Goal: Browse casually

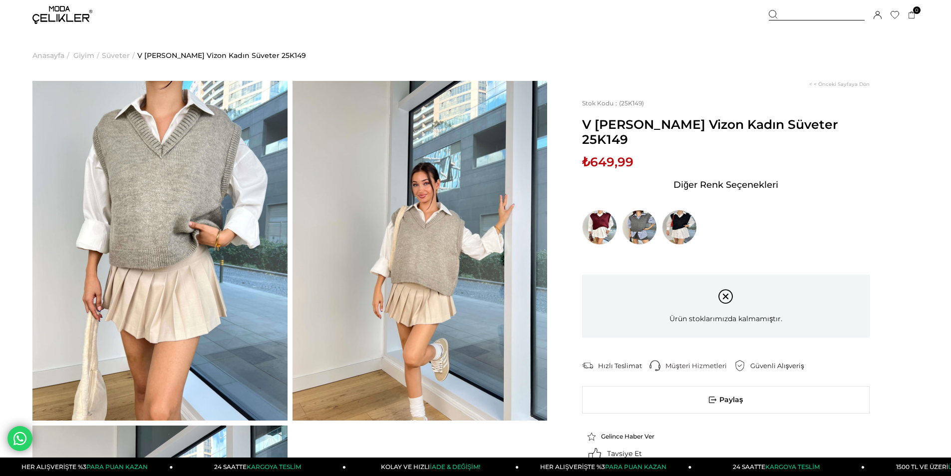
click at [155, 250] on img at bounding box center [159, 250] width 255 height 339
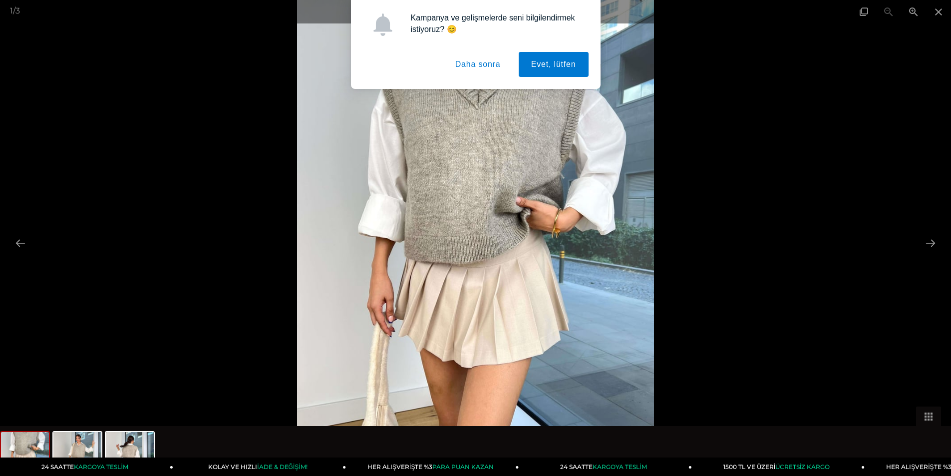
click at [573, 100] on img at bounding box center [475, 238] width 357 height 476
click at [468, 69] on button "Daha sonra" at bounding box center [478, 64] width 70 height 25
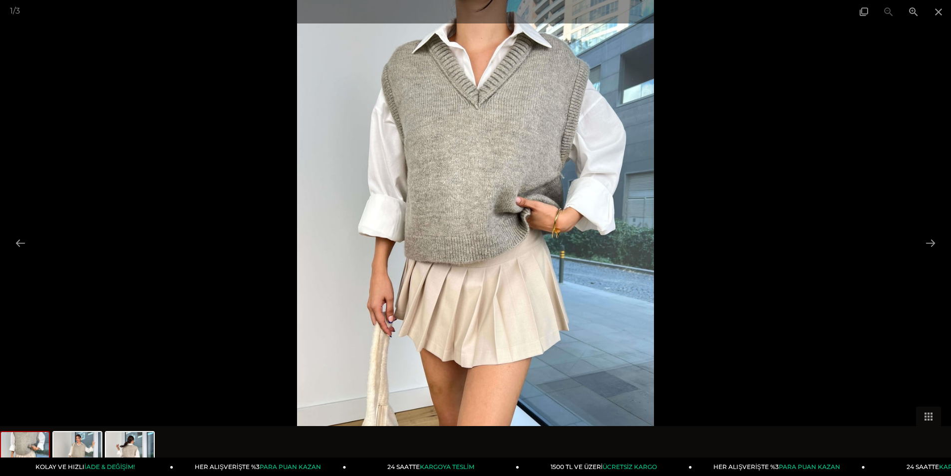
click at [545, 256] on img at bounding box center [475, 238] width 357 height 476
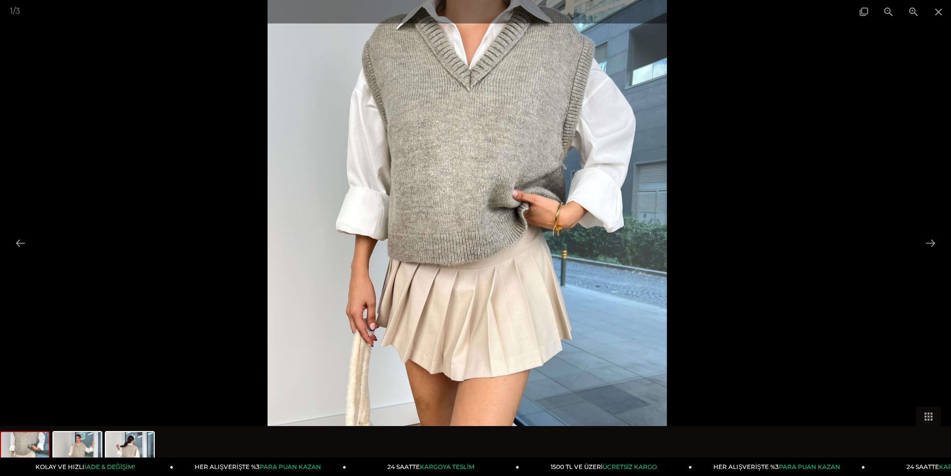
click at [544, 255] on img at bounding box center [467, 236] width 399 height 532
click at [544, 255] on img at bounding box center [467, 235] width 399 height 532
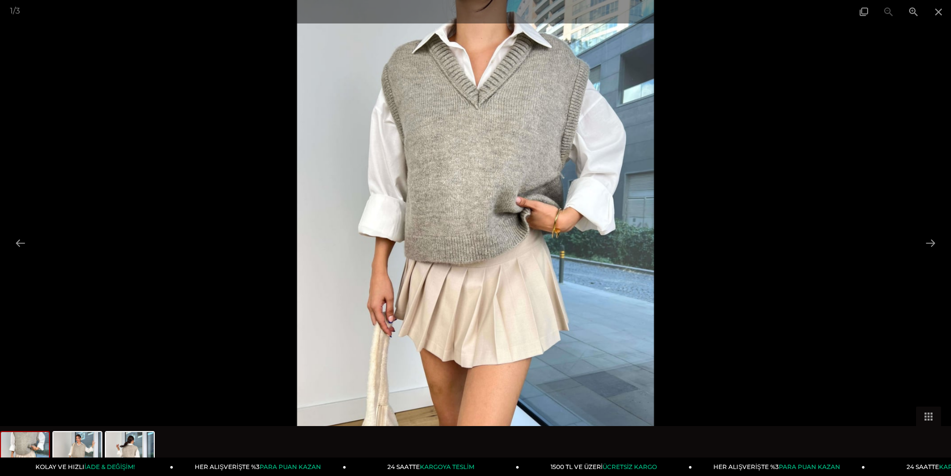
click at [543, 253] on img at bounding box center [475, 238] width 357 height 476
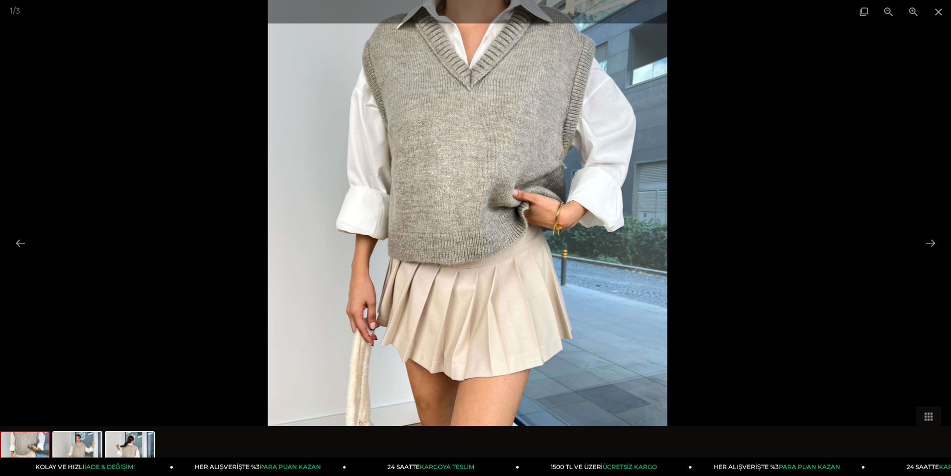
click at [543, 252] on img at bounding box center [467, 235] width 399 height 532
